Goal: Information Seeking & Learning: Learn about a topic

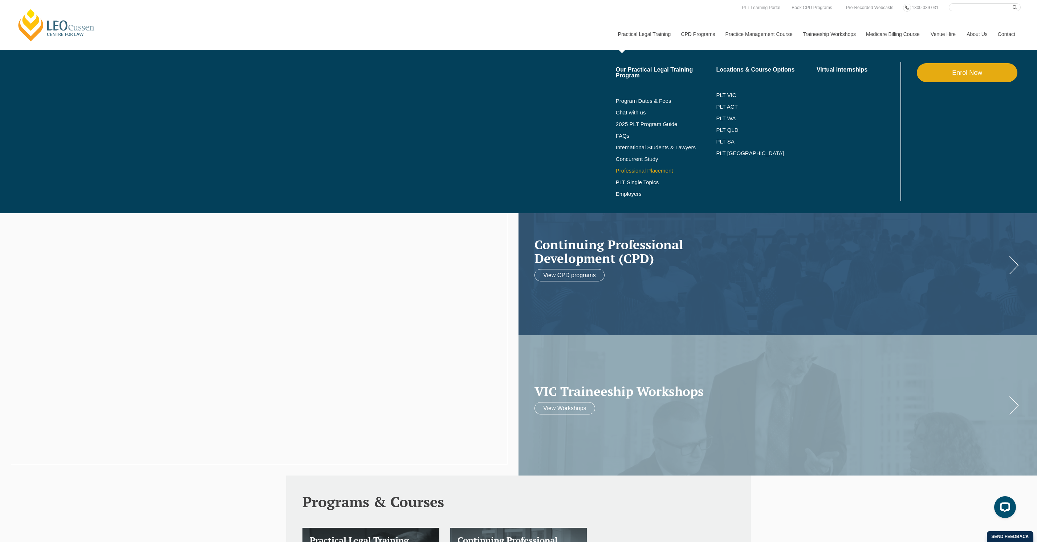
click at [639, 173] on link "Professional Placement" at bounding box center [666, 171] width 101 height 6
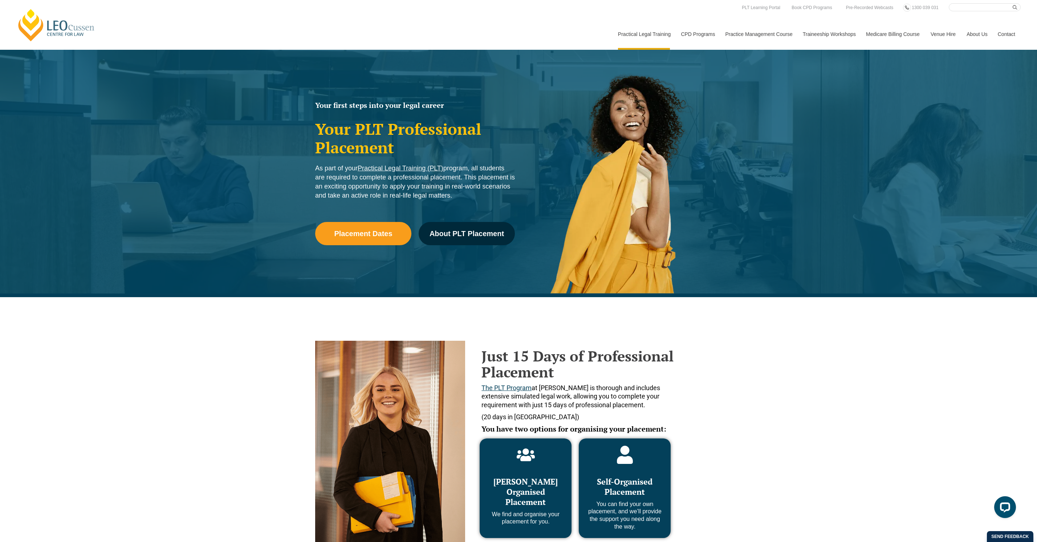
drag, startPoint x: 805, startPoint y: 357, endPoint x: 644, endPoint y: 257, distance: 189.9
click at [805, 357] on div "Just 15 Days of Professional Placement The PLT Program at Leo Cussen is thoroug…" at bounding box center [518, 432] width 1037 height 271
